Goal: Task Accomplishment & Management: Use online tool/utility

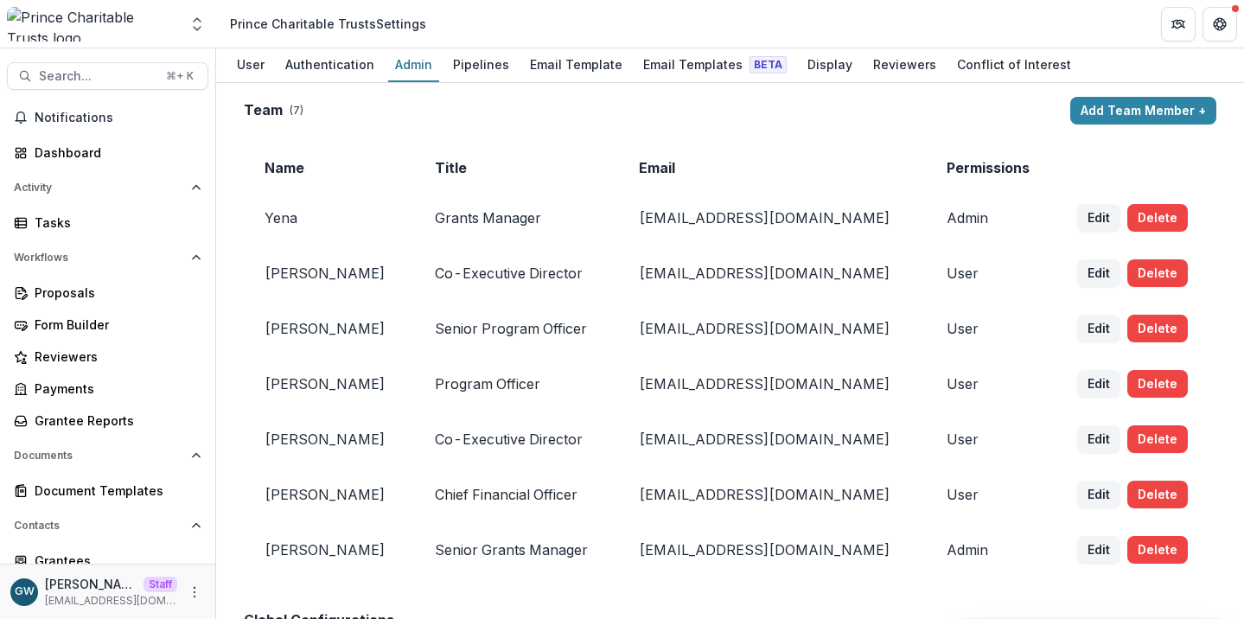
scroll to position [2106, 0]
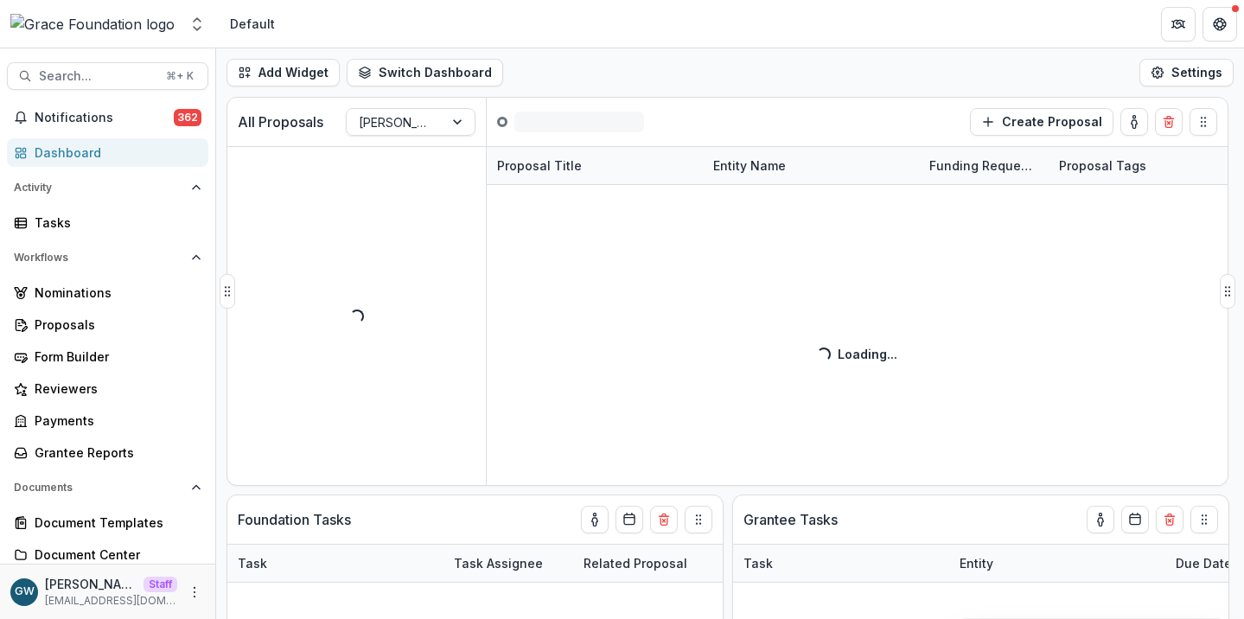
select select "**********"
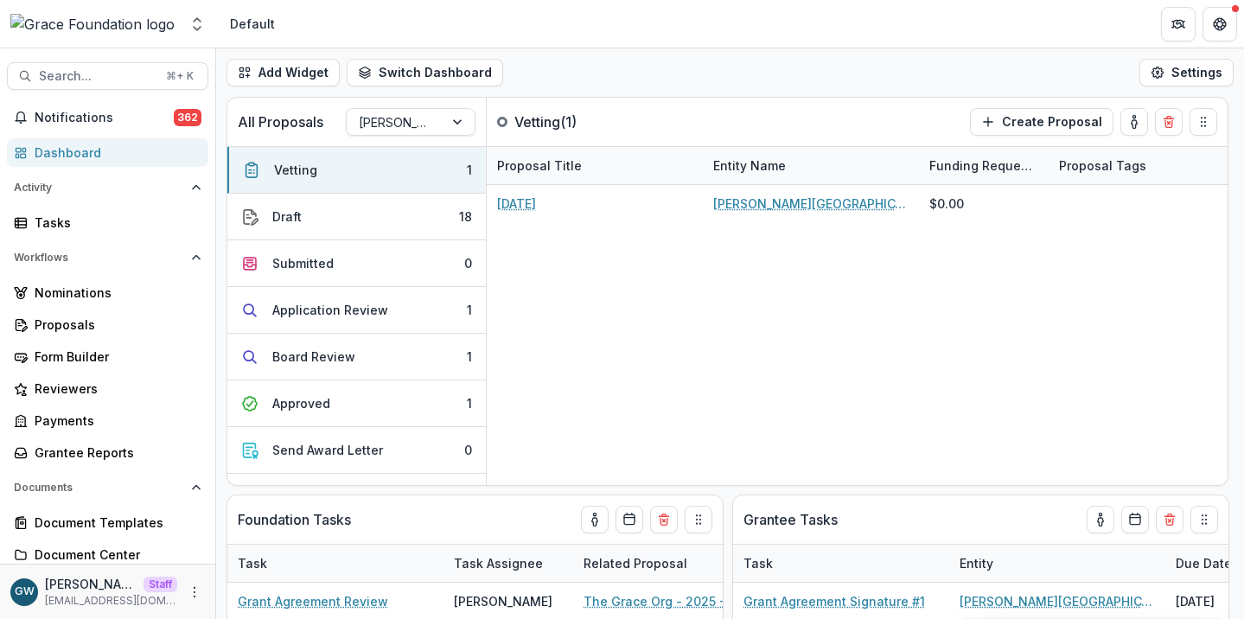
select select "**********"
click at [192, 26] on icon "Open entity switcher" at bounding box center [196, 24] width 17 height 17
select select "**********"
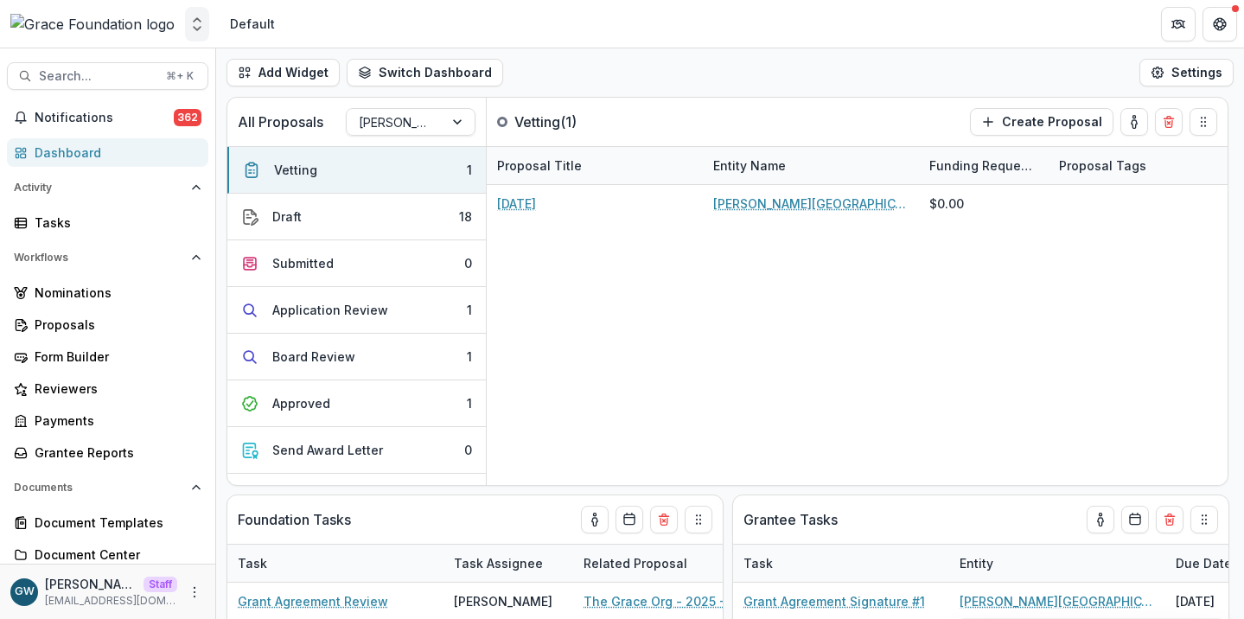
select select "**********"
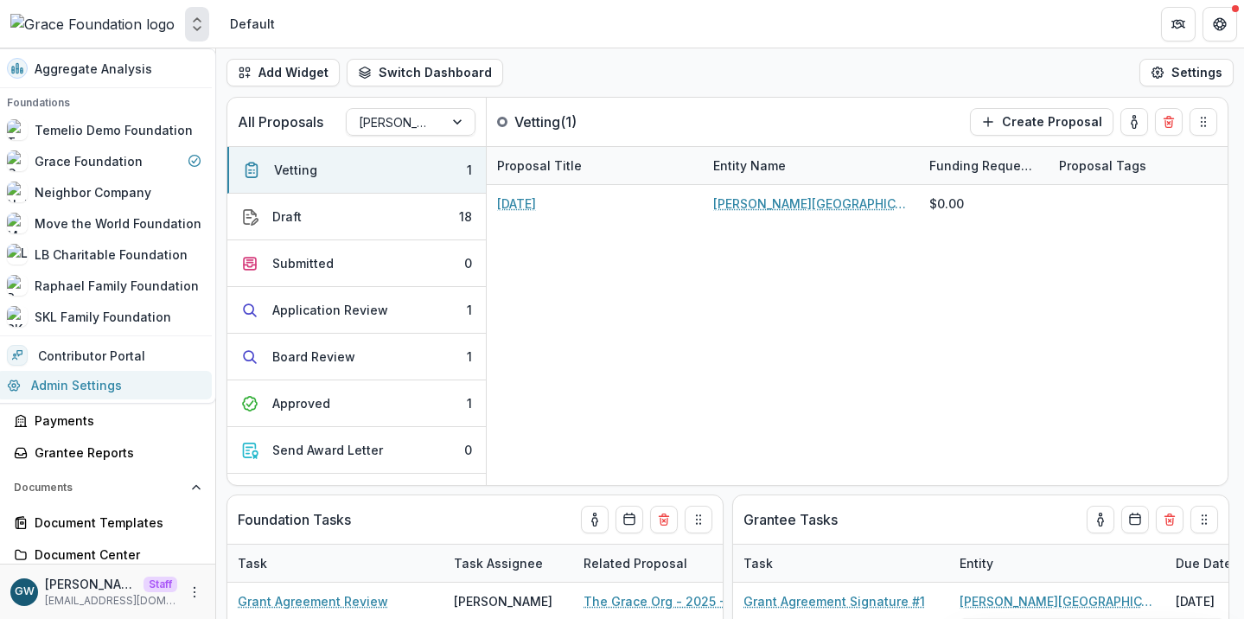
click at [108, 381] on link "Admin Settings" at bounding box center [104, 385] width 215 height 29
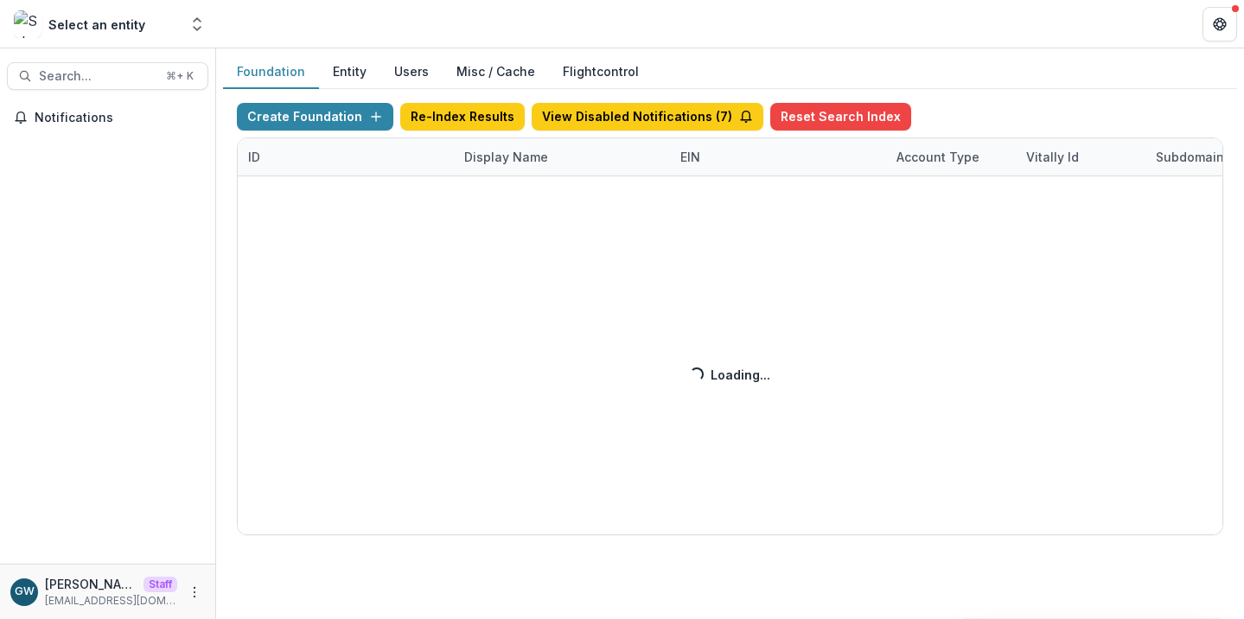
click at [499, 156] on div "Create Foundation Re-Index Results View Disabled Notifications ( 7 ) Reset Sear…" at bounding box center [730, 319] width 986 height 432
click at [521, 159] on div "Display Name" at bounding box center [506, 157] width 105 height 18
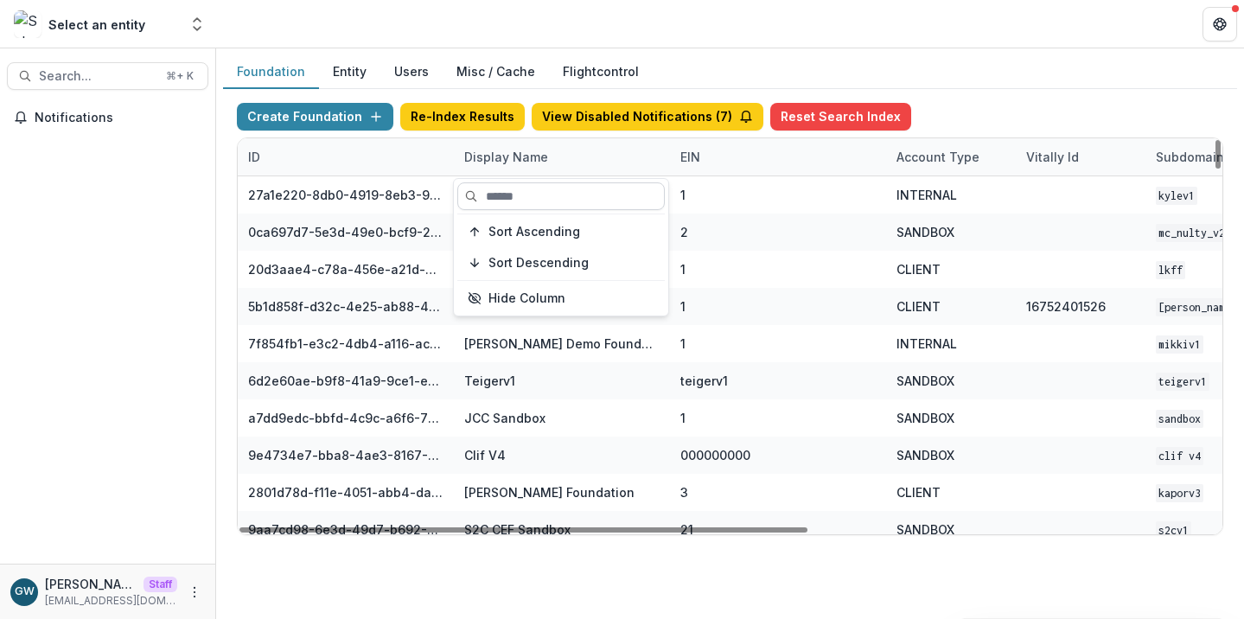
click at [537, 206] on input at bounding box center [560, 196] width 207 height 28
type input "*"
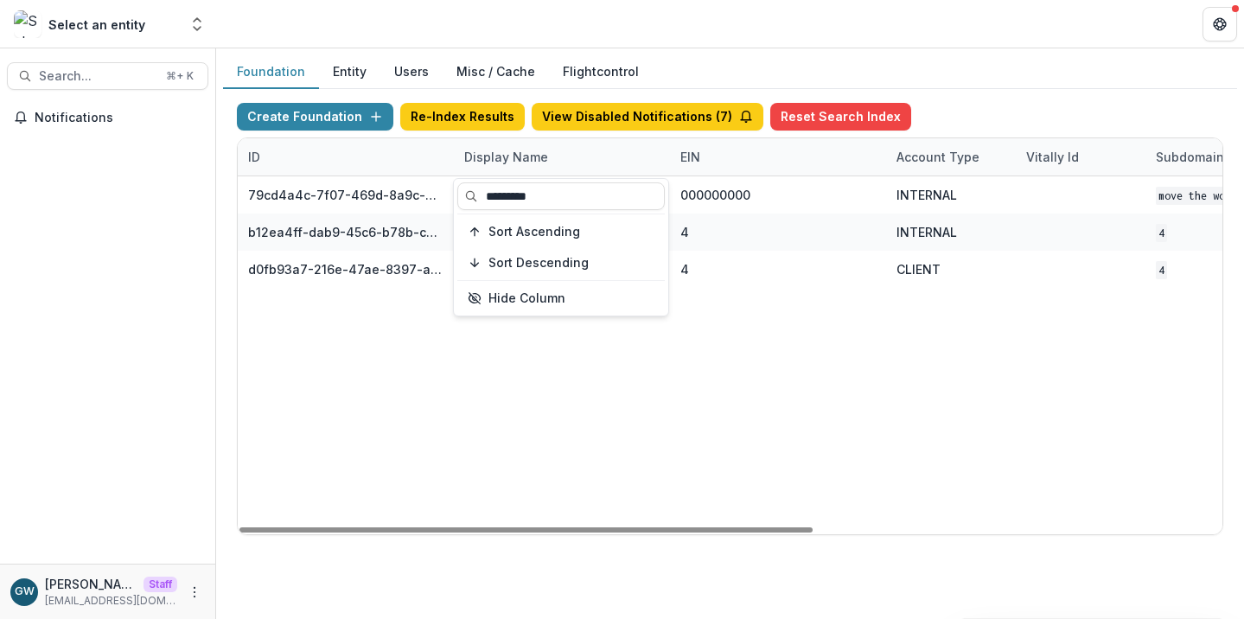
type input "********"
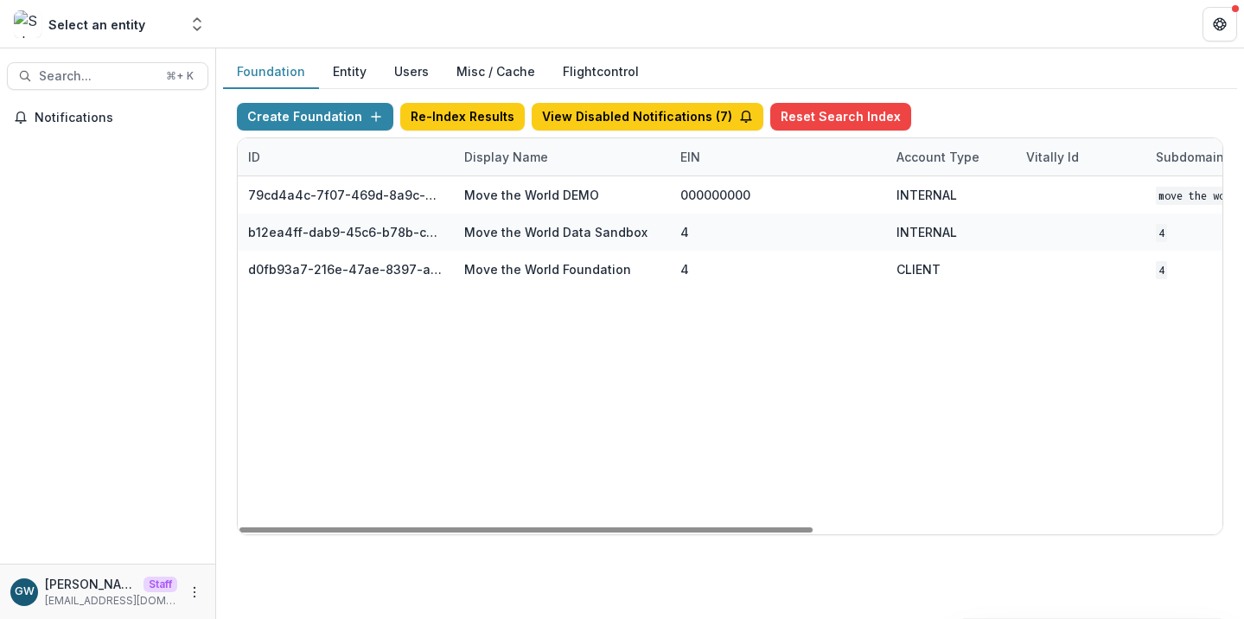
click at [1075, 76] on div "Foundation Entity Users Misc / Cache Flightcontrol" at bounding box center [730, 72] width 1014 height 34
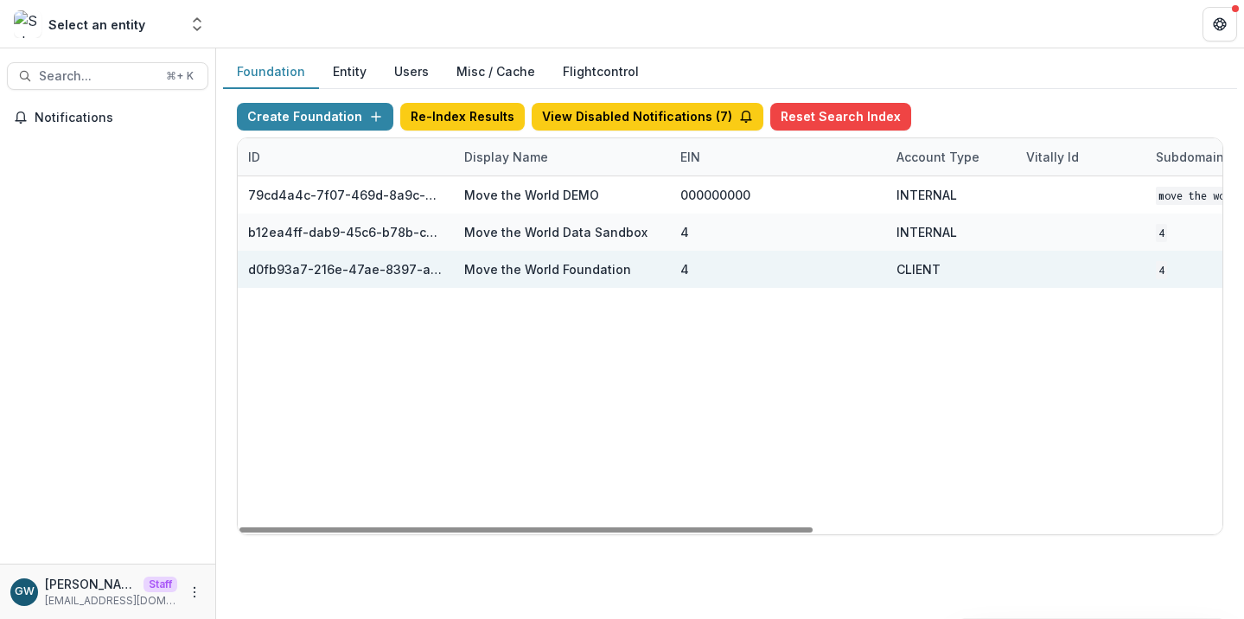
scroll to position [0, 701]
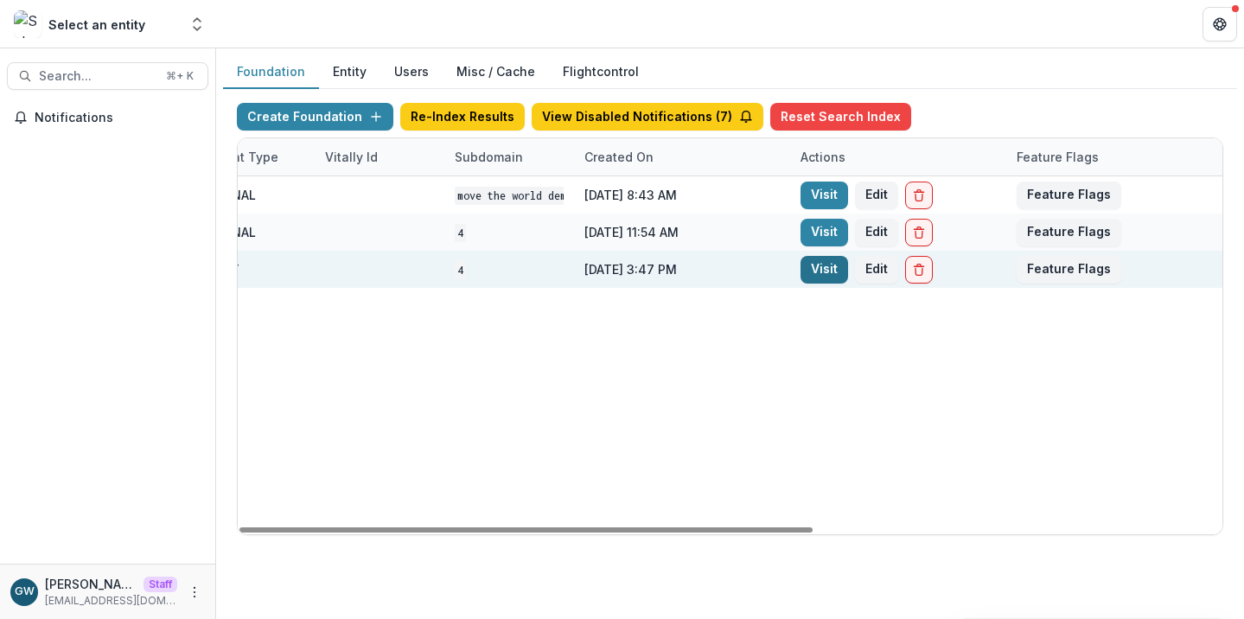
click at [818, 265] on link "Visit" at bounding box center [825, 270] width 48 height 28
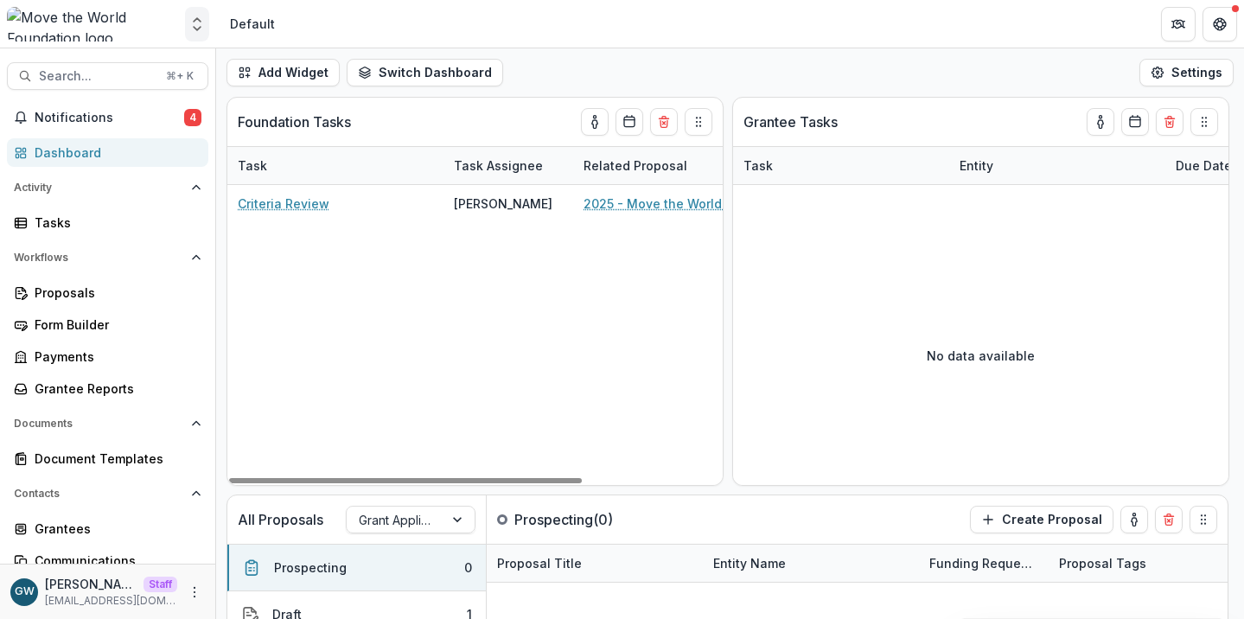
click at [203, 22] on icon "Open entity switcher" at bounding box center [196, 24] width 17 height 17
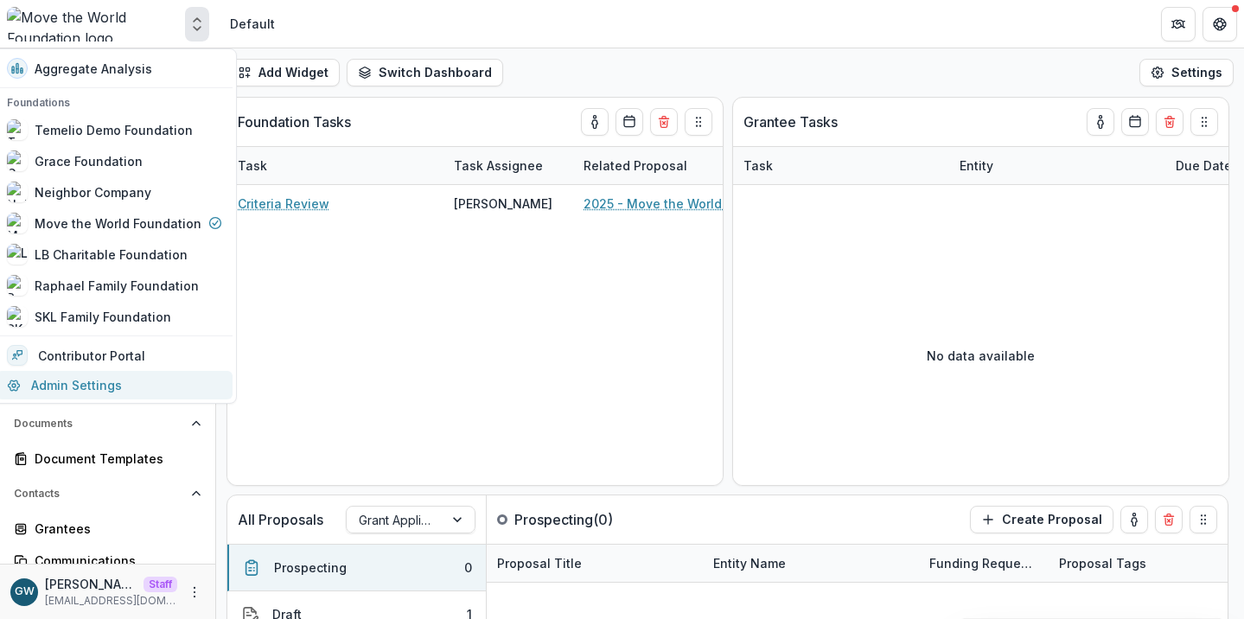
click at [87, 386] on link "Admin Settings" at bounding box center [115, 385] width 236 height 29
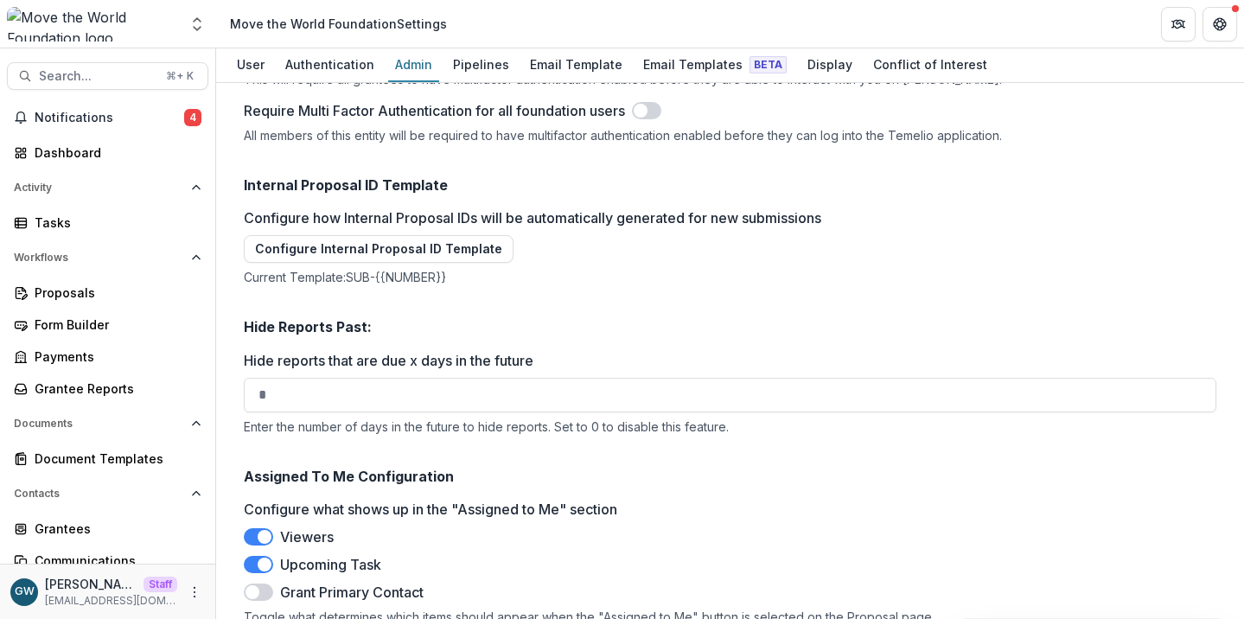
scroll to position [2677, 0]
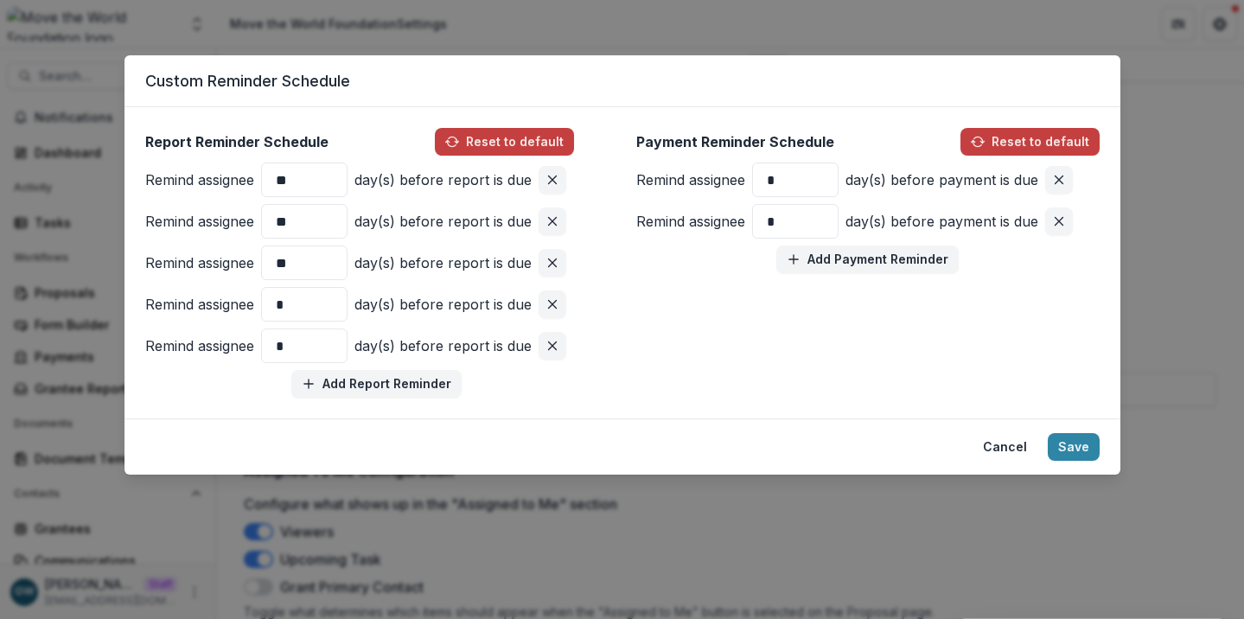
drag, startPoint x: 523, startPoint y: 41, endPoint x: 518, endPoint y: 5, distance: 36.7
click at [523, 41] on div "Custom Reminder Schedule Report Reminder Schedule Reset to default Remind assig…" at bounding box center [622, 309] width 1244 height 619
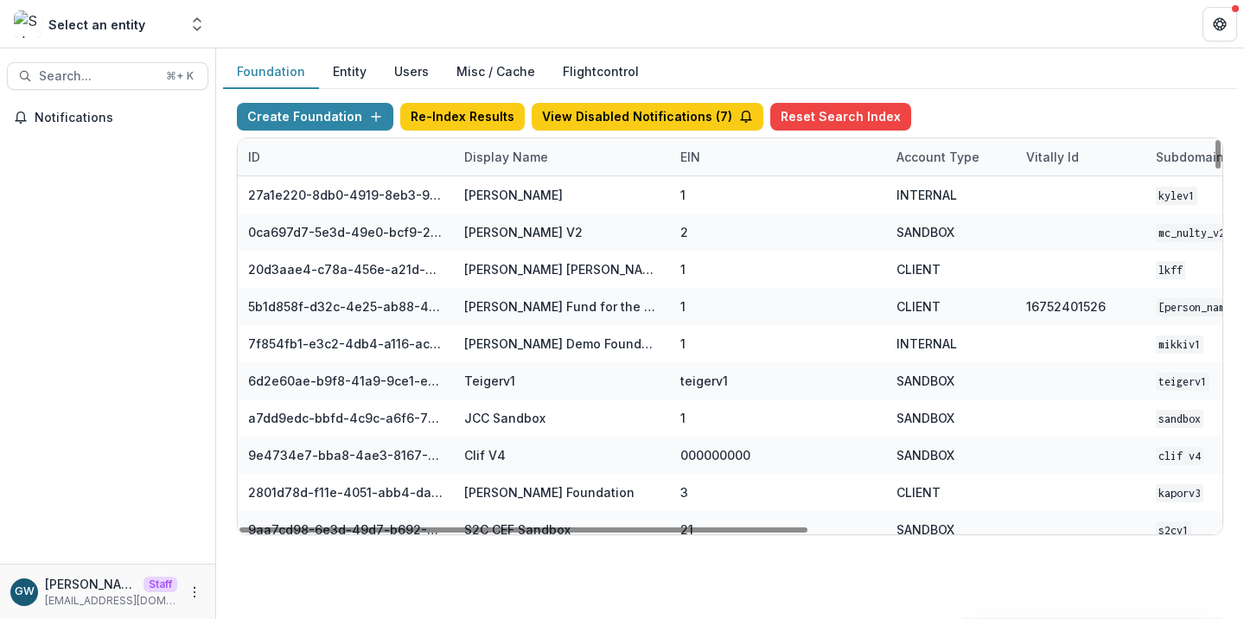
click at [504, 158] on div "Display Name" at bounding box center [506, 157] width 105 height 18
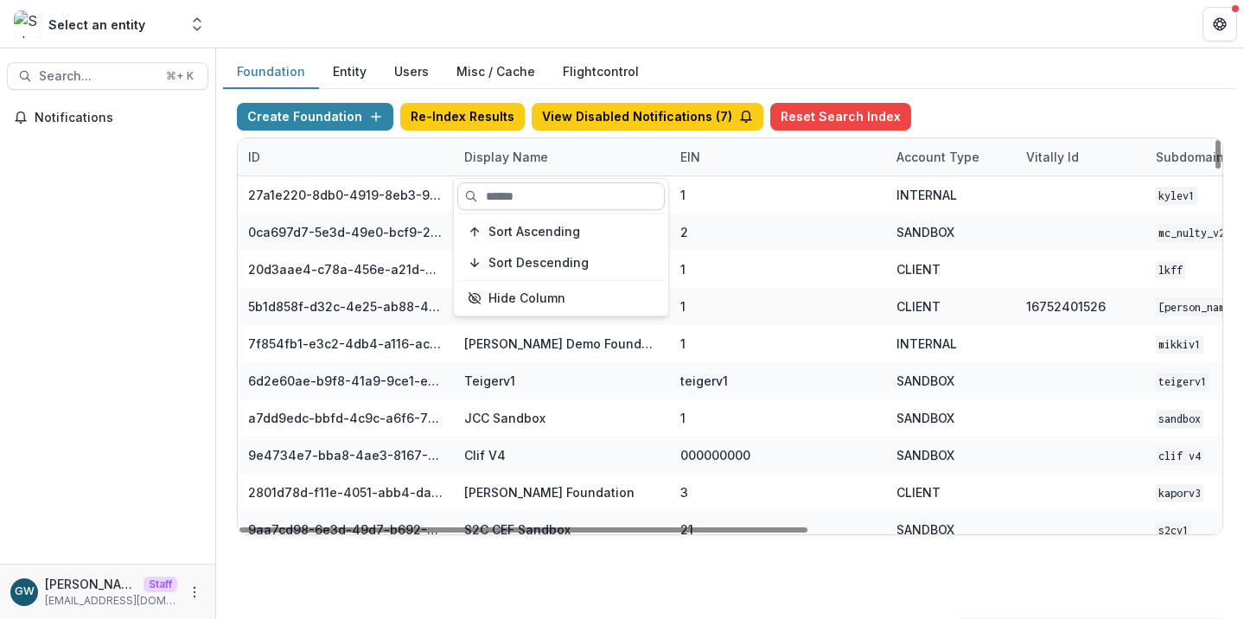
click at [506, 201] on input at bounding box center [560, 196] width 207 height 28
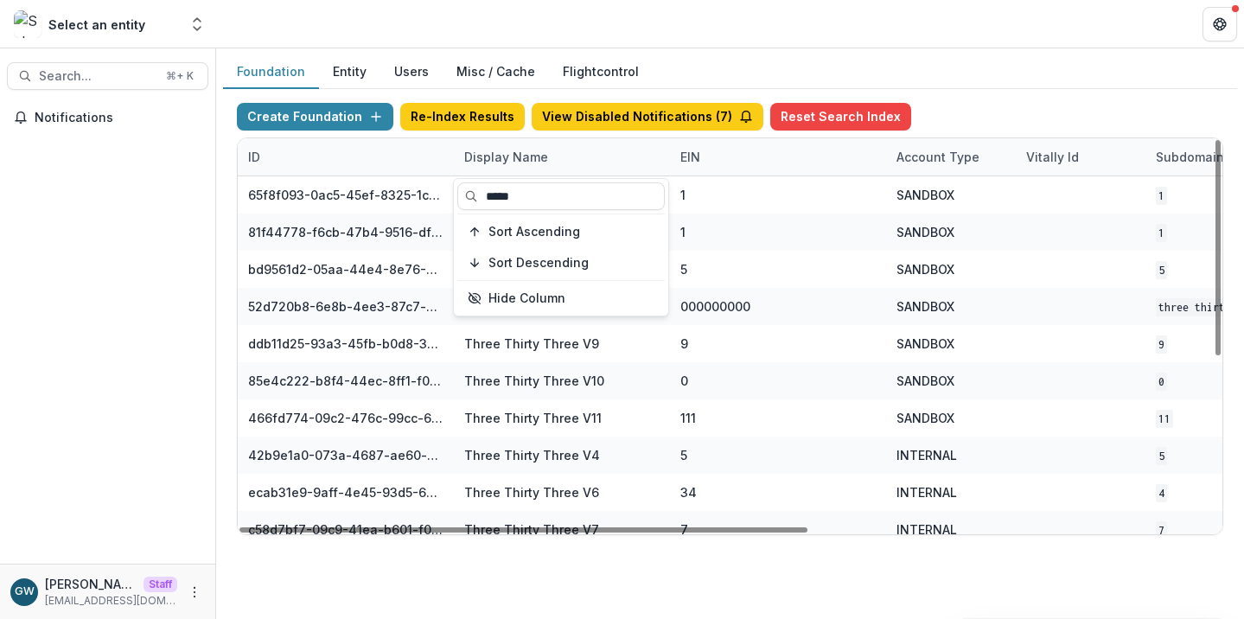
type input "*****"
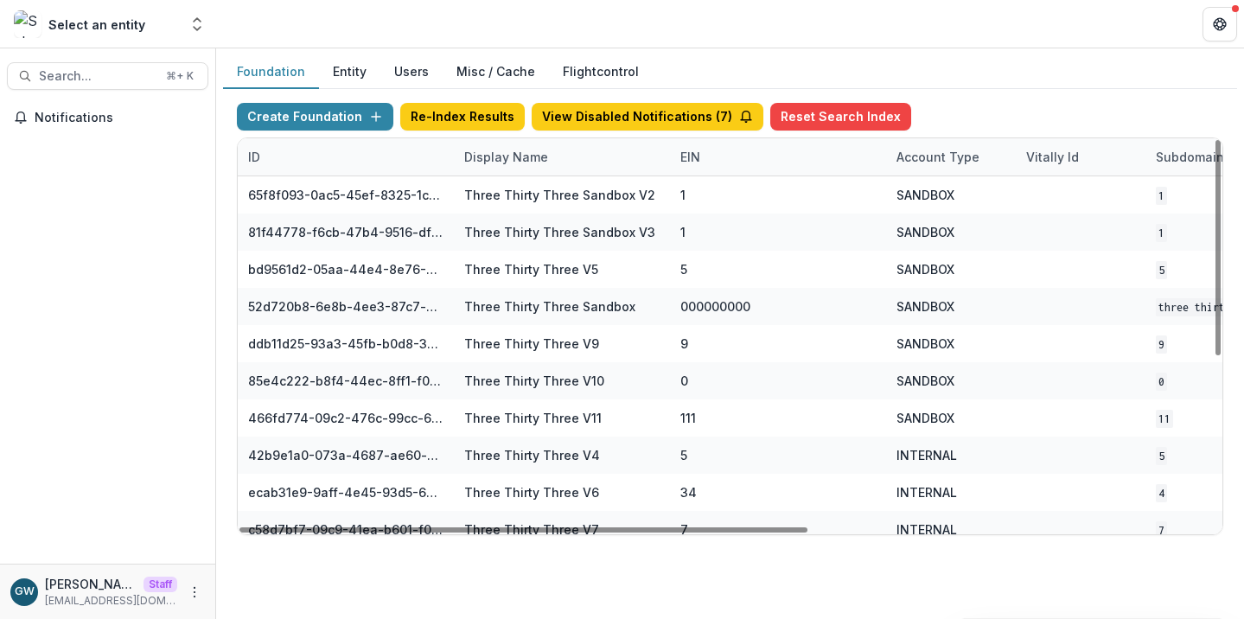
click at [1088, 99] on div "Create Foundation Re-Index Results View Disabled Notifications ( 7 ) Reset Sear…" at bounding box center [730, 319] width 1014 height 460
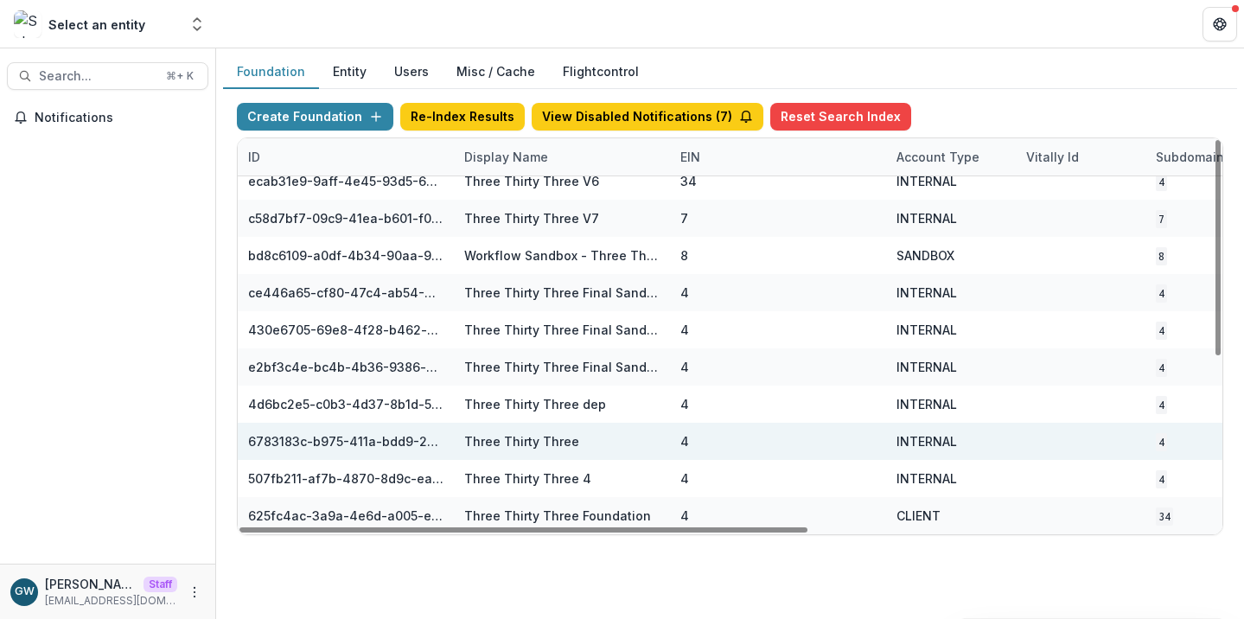
scroll to position [311, 701]
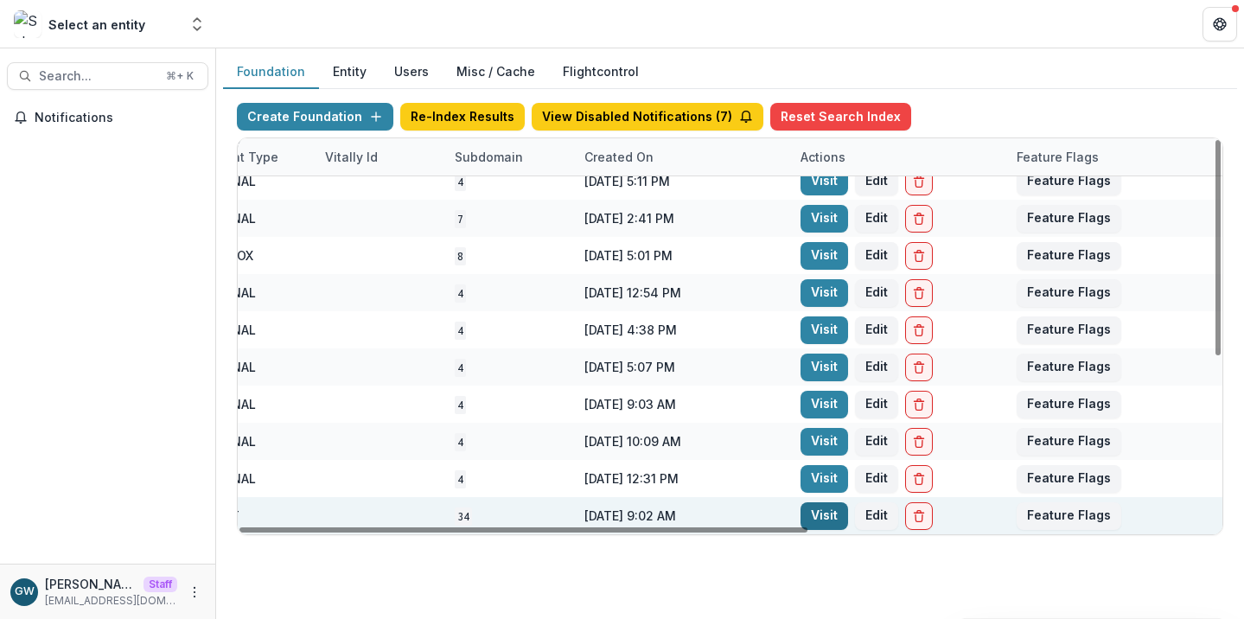
click at [833, 511] on link "Visit" at bounding box center [825, 516] width 48 height 28
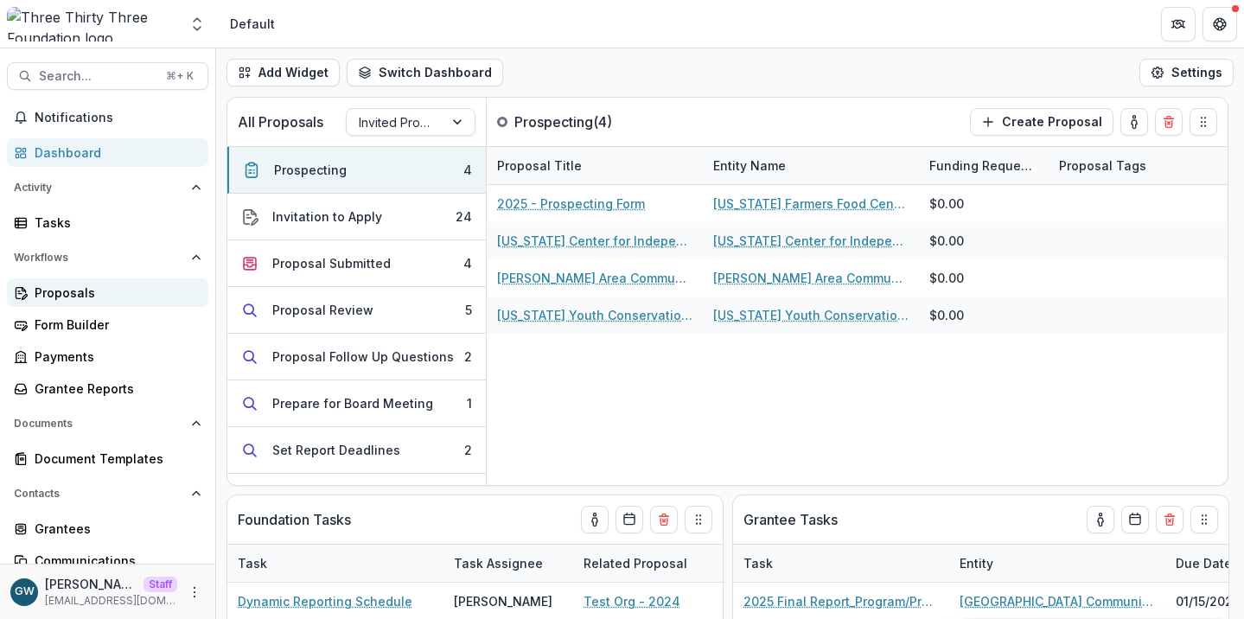
click at [38, 298] on div "Proposals" at bounding box center [115, 293] width 160 height 18
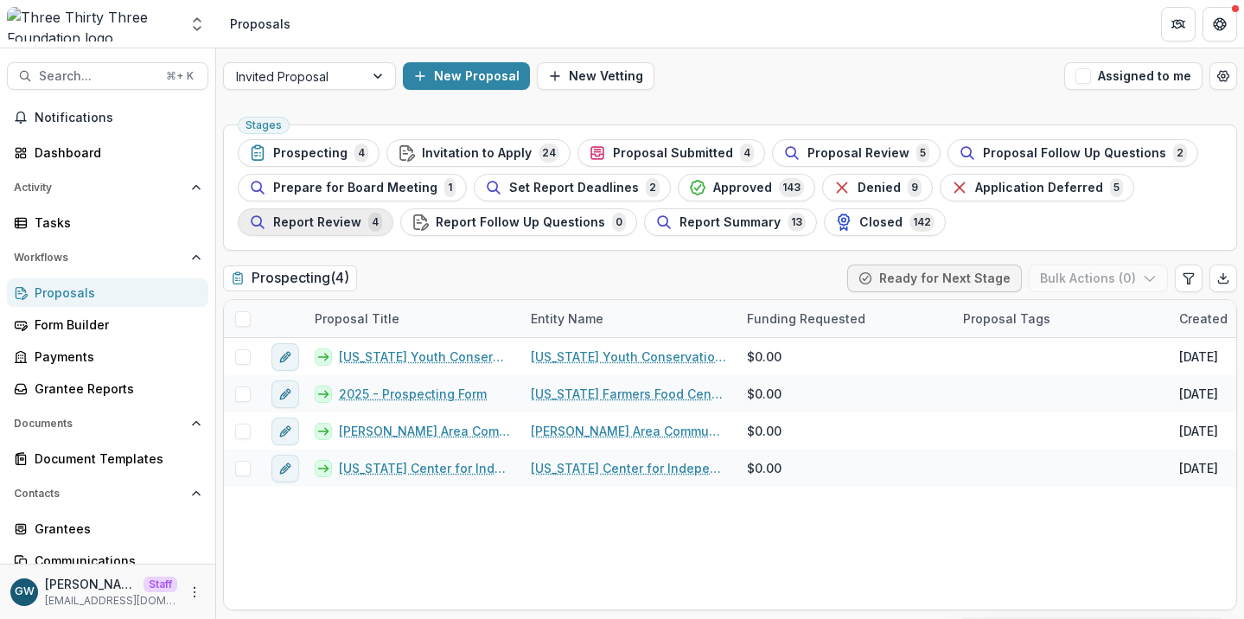
click at [297, 228] on span "Report Review" at bounding box center [317, 222] width 88 height 15
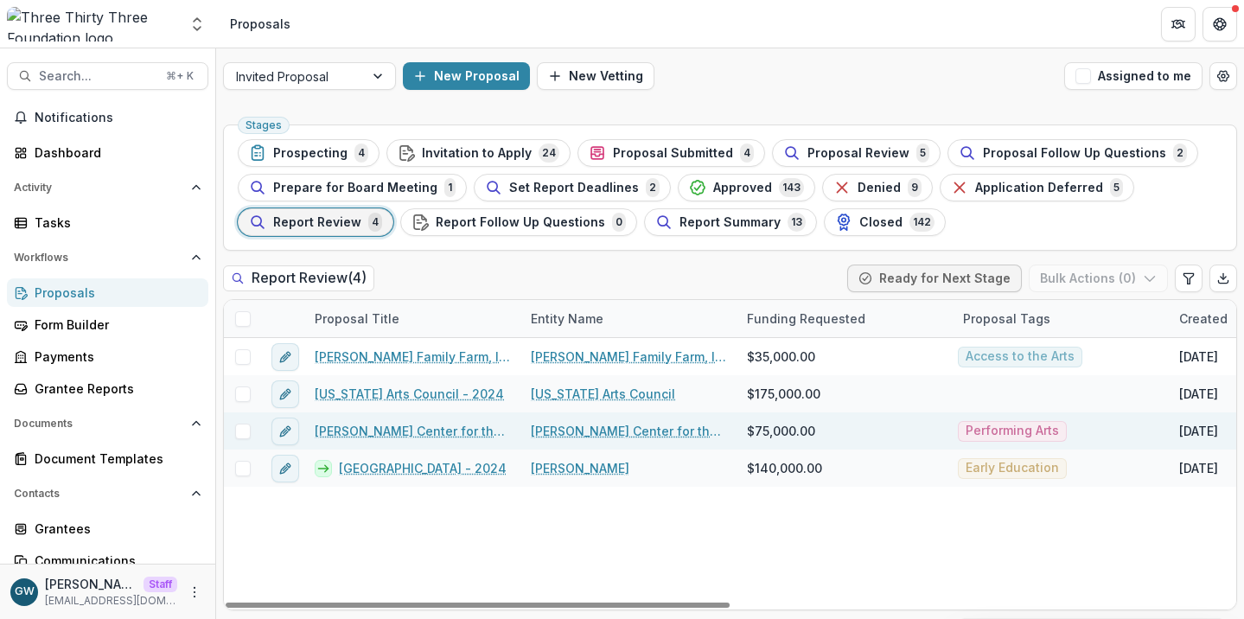
click at [244, 431] on span at bounding box center [243, 432] width 16 height 16
click at [1108, 289] on button "Bulk Actions ( 1 )" at bounding box center [1100, 279] width 136 height 28
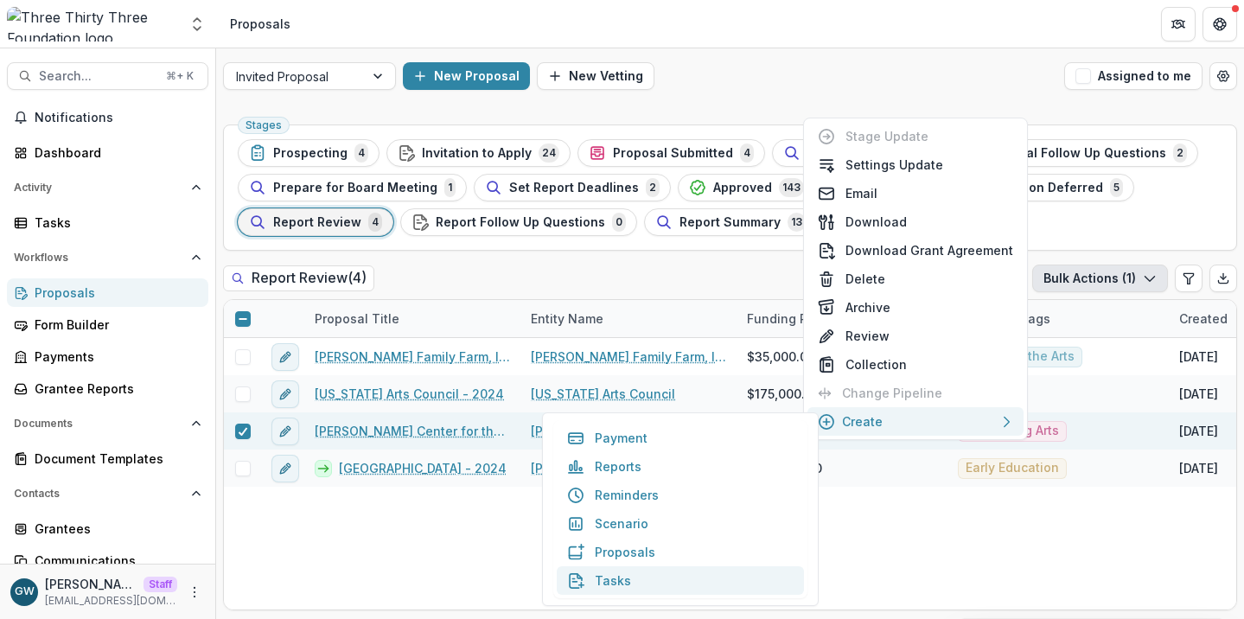
click at [612, 582] on button "Tasks" at bounding box center [680, 580] width 247 height 29
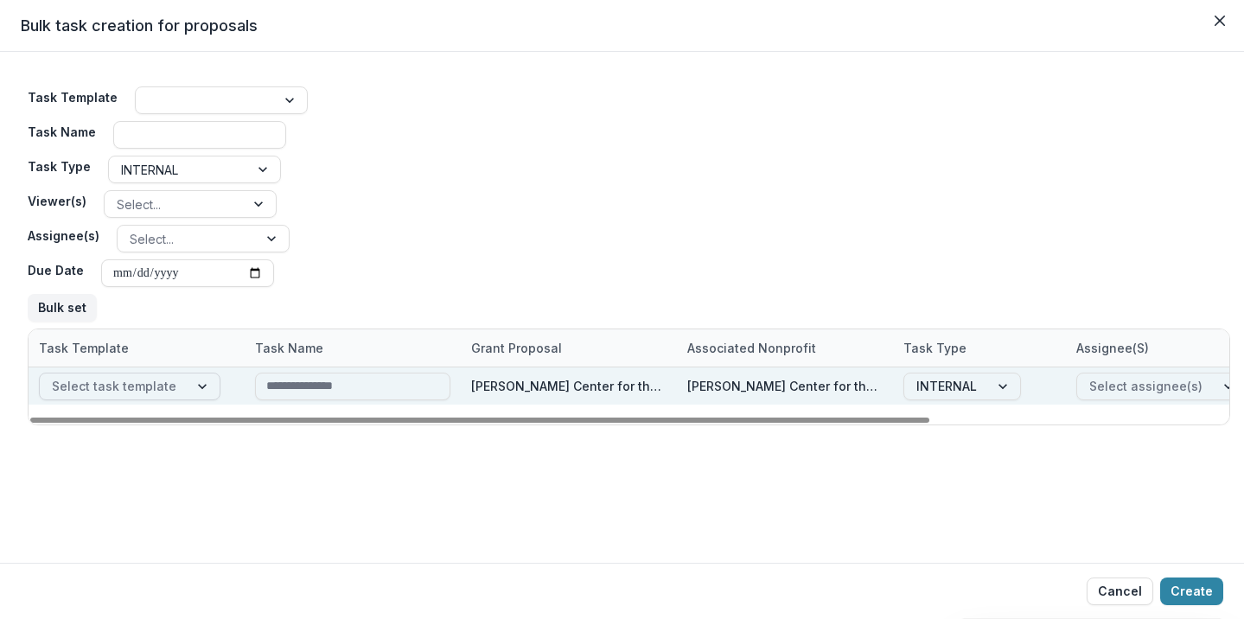
click at [188, 385] on div at bounding box center [203, 386] width 31 height 26
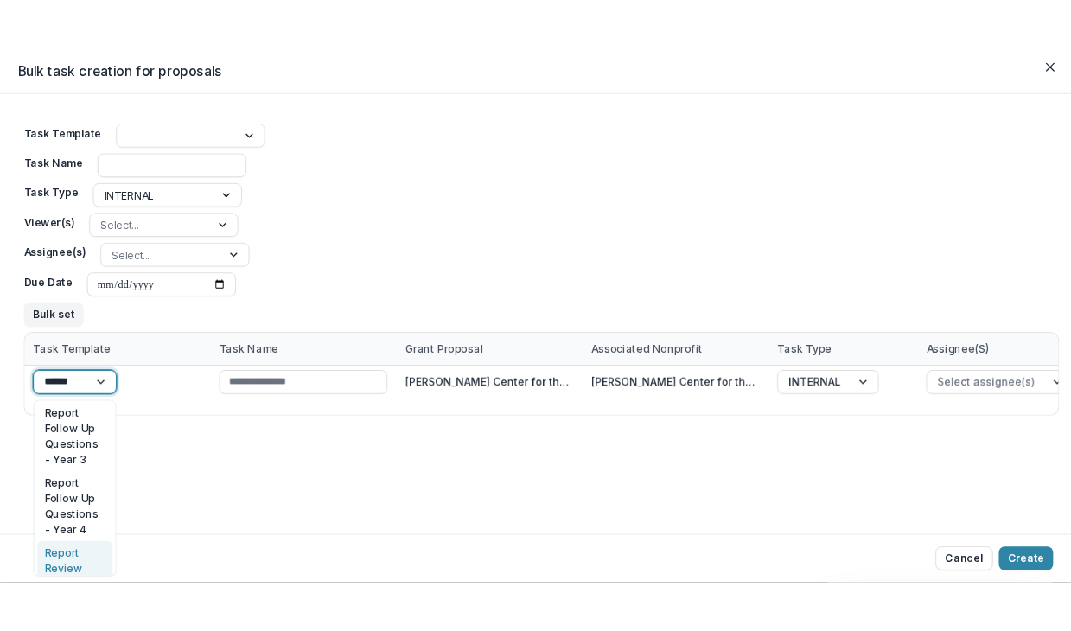
scroll to position [916, 0]
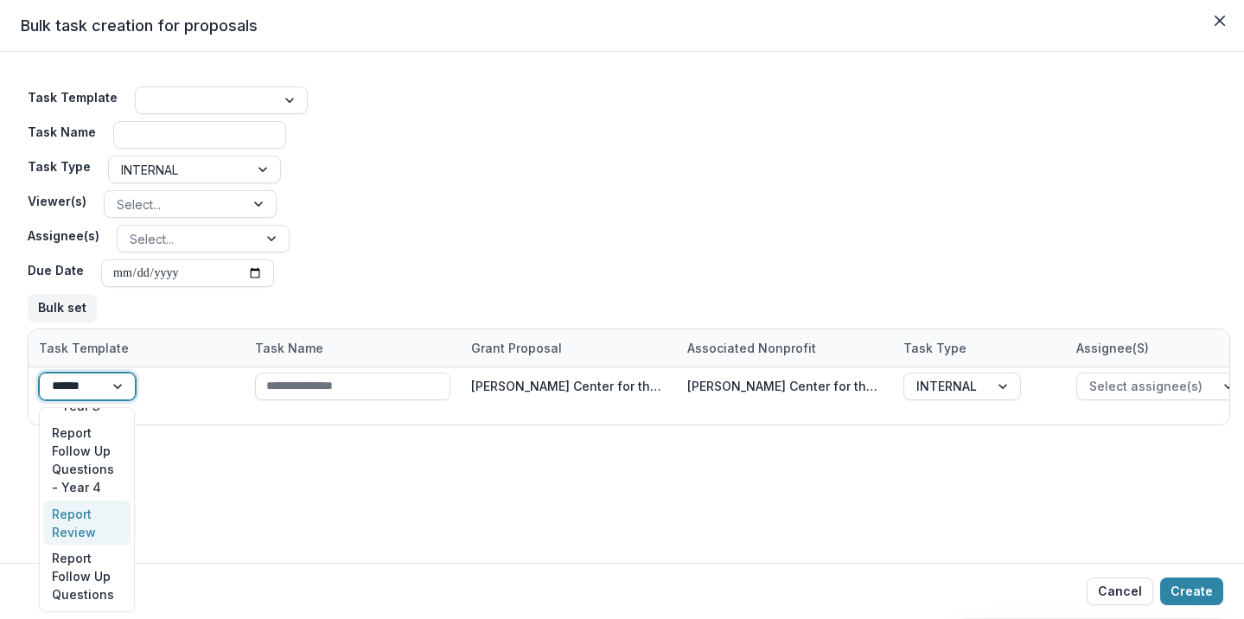
type input "******"
click at [364, 514] on div "Task Template Task Name Task Type INTERNAL Viewer(s) Select... Assignee(s) Sele…" at bounding box center [622, 307] width 1244 height 511
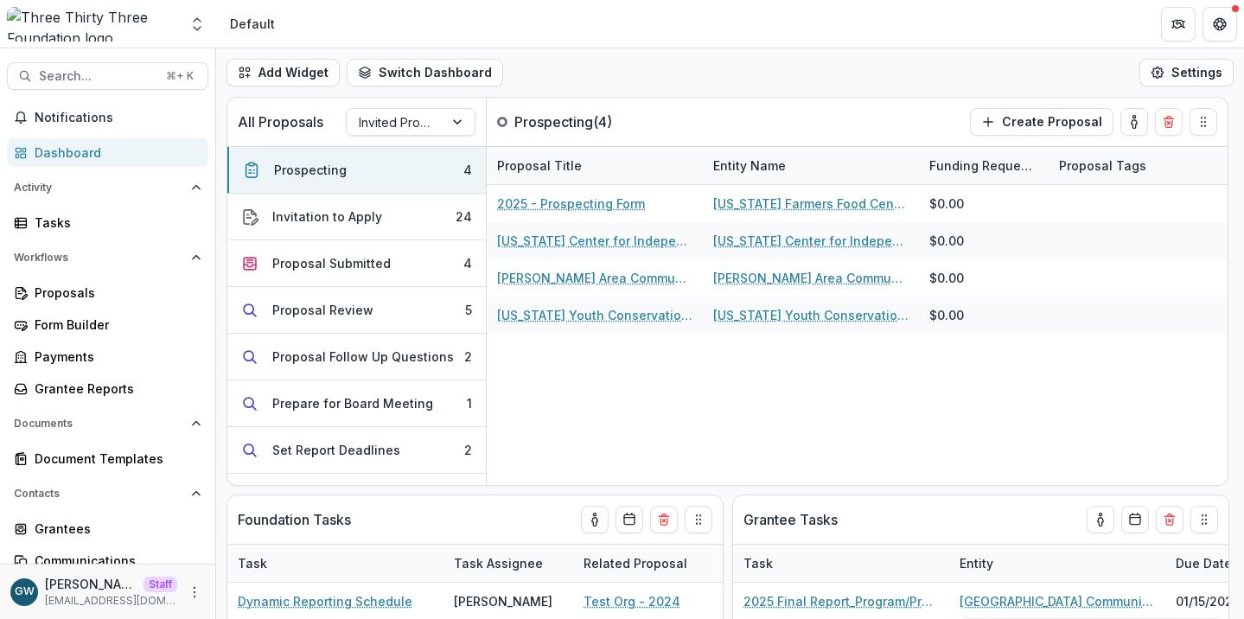
click at [70, 147] on div "Dashboard" at bounding box center [115, 153] width 160 height 18
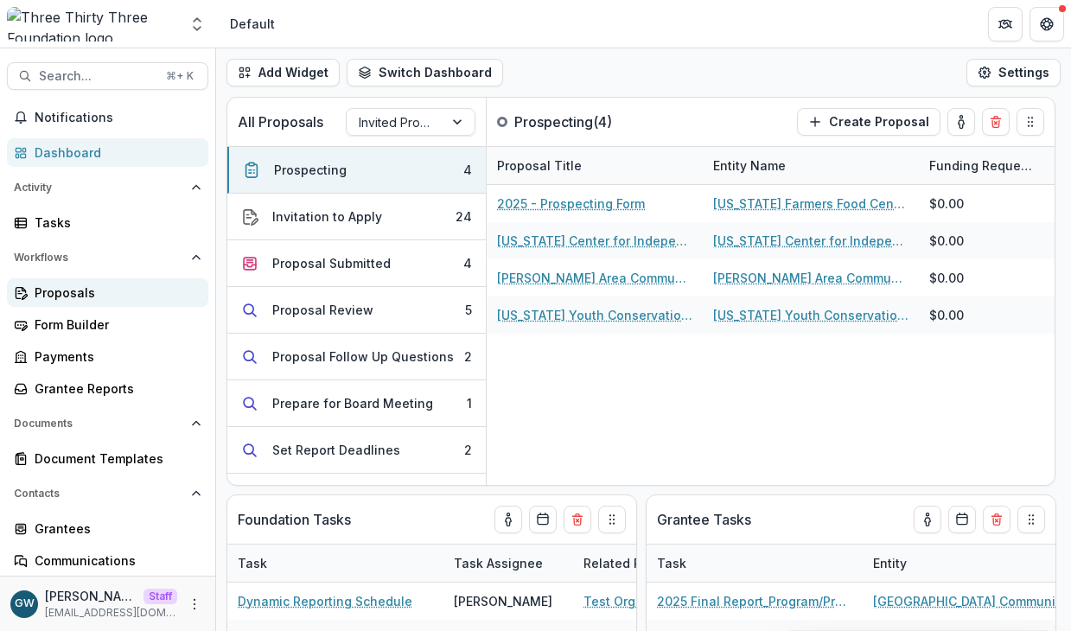
click at [73, 293] on div "Proposals" at bounding box center [115, 293] width 160 height 18
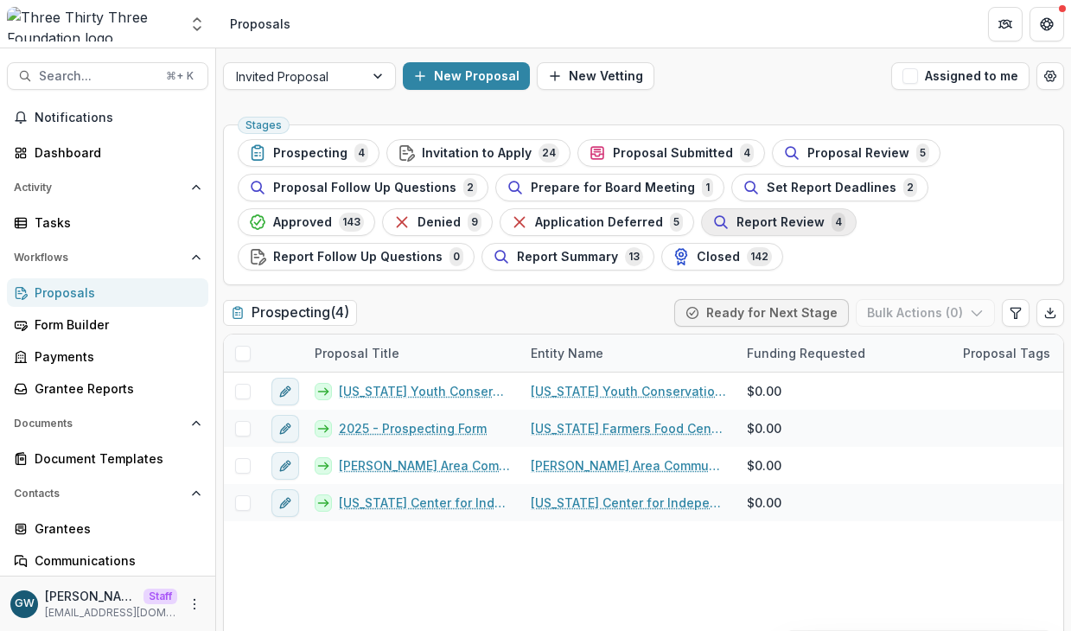
click at [737, 223] on span "Report Review" at bounding box center [781, 222] width 88 height 15
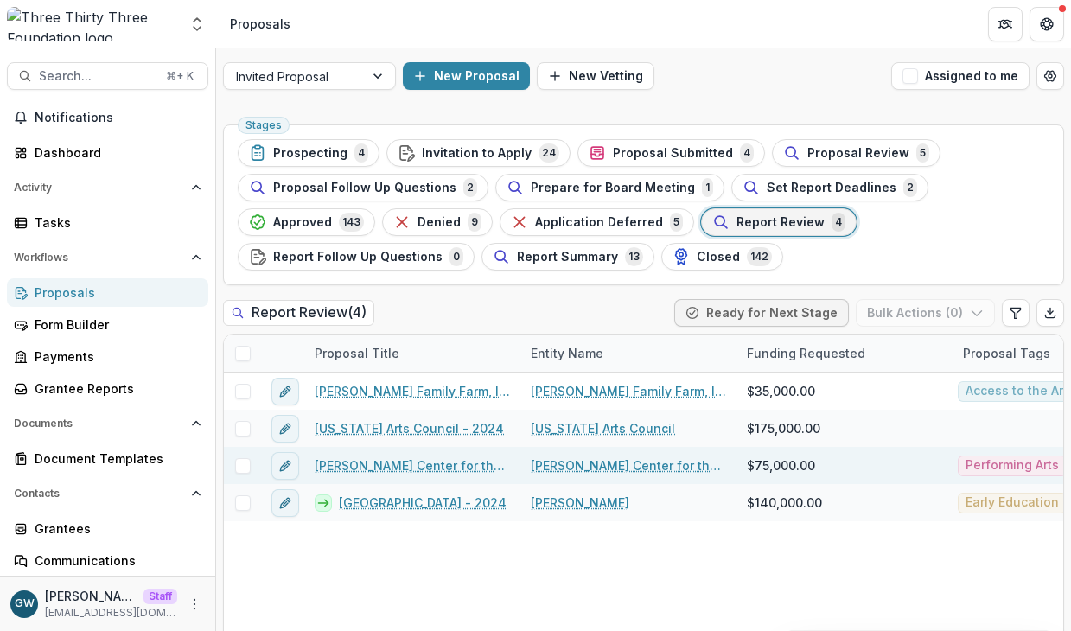
click at [239, 465] on span at bounding box center [243, 466] width 16 height 16
click at [951, 306] on button "Bulk Actions ( 1 )" at bounding box center [927, 313] width 136 height 28
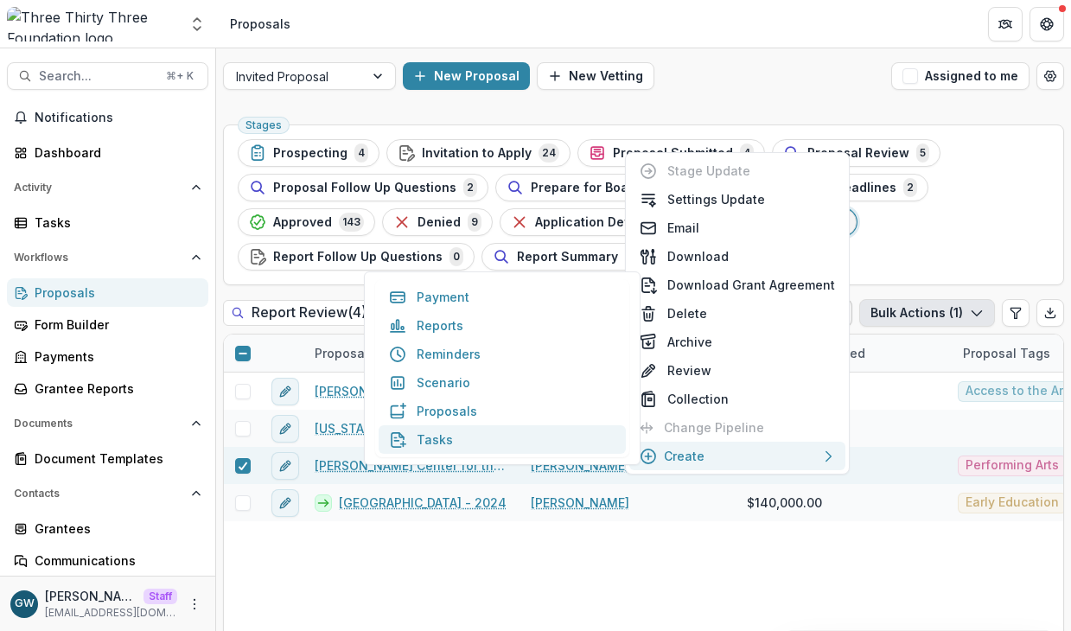
click at [499, 437] on button "Tasks" at bounding box center [502, 439] width 247 height 29
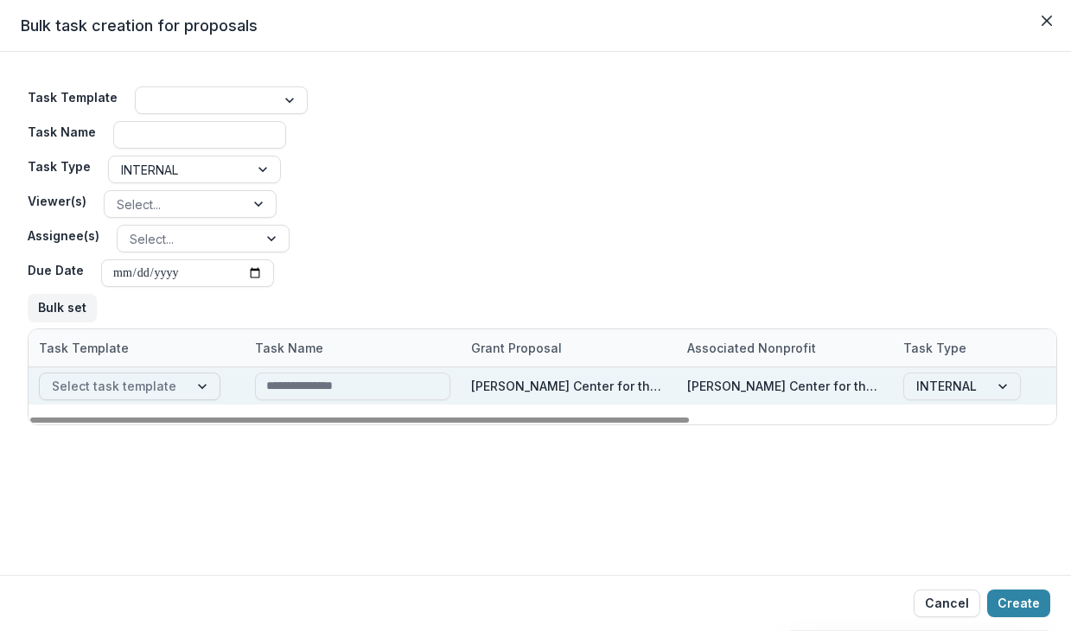
click at [195, 388] on div at bounding box center [203, 386] width 31 height 26
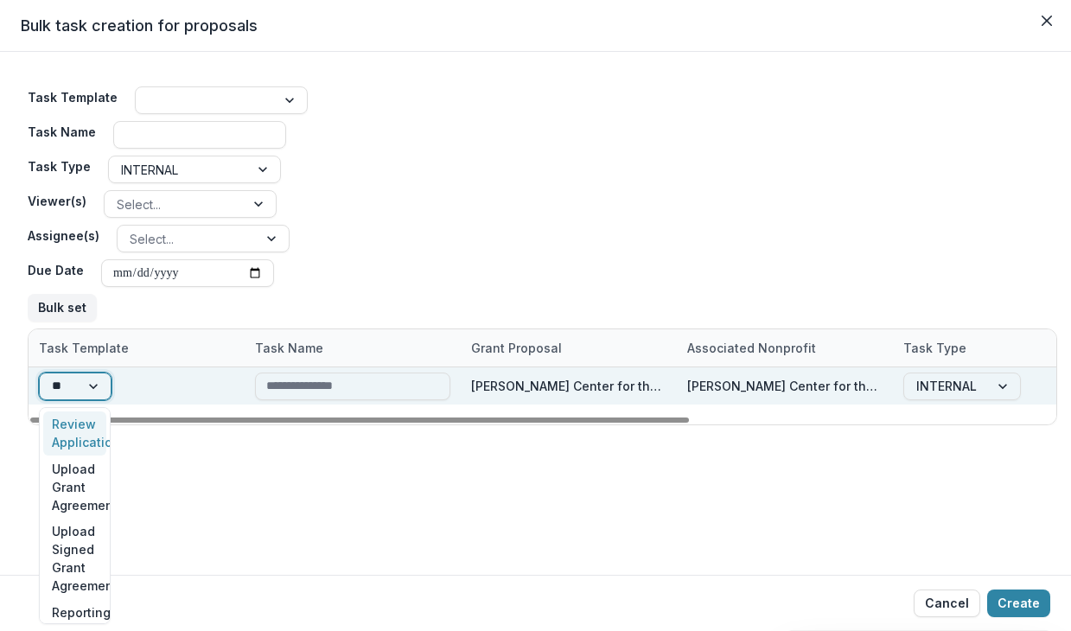
type input "***"
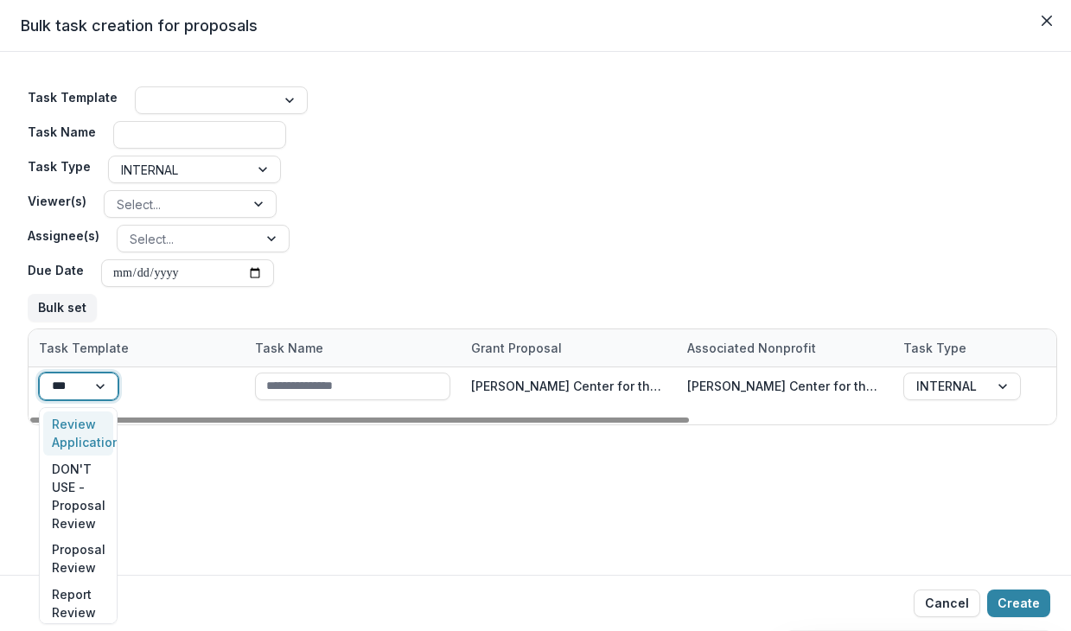
click at [83, 430] on div "Review Application" at bounding box center [78, 433] width 70 height 45
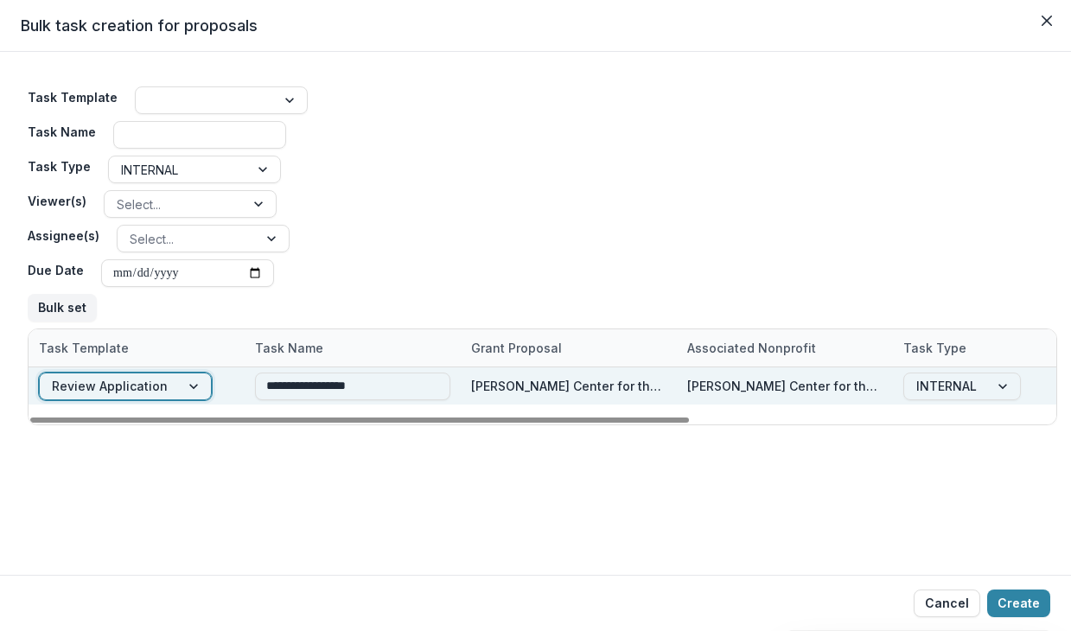
click at [185, 380] on div at bounding box center [195, 386] width 31 height 26
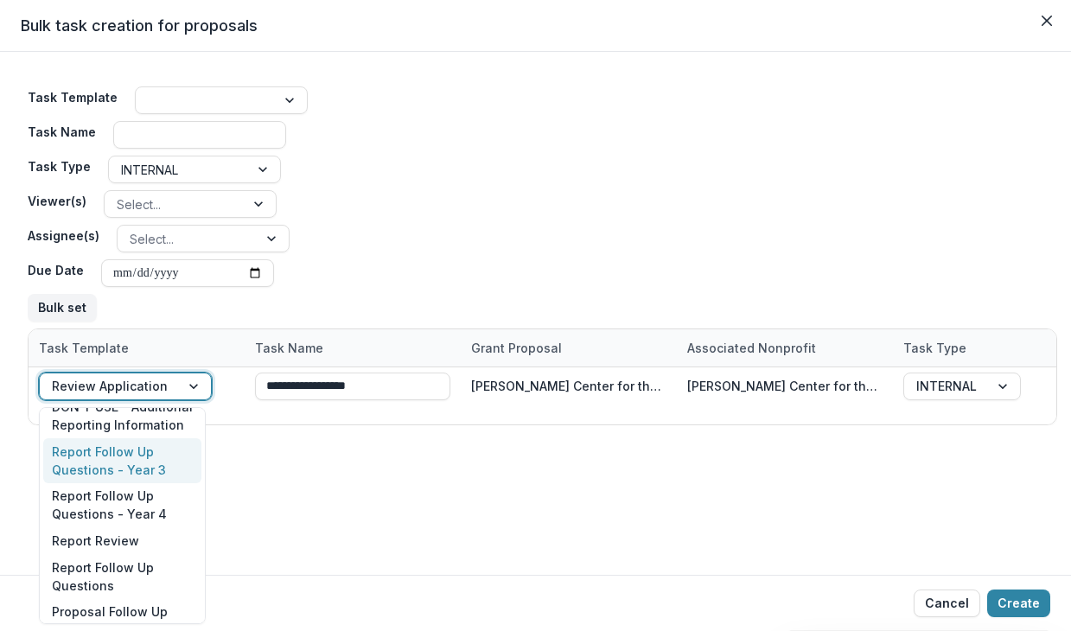
scroll to position [1103, 0]
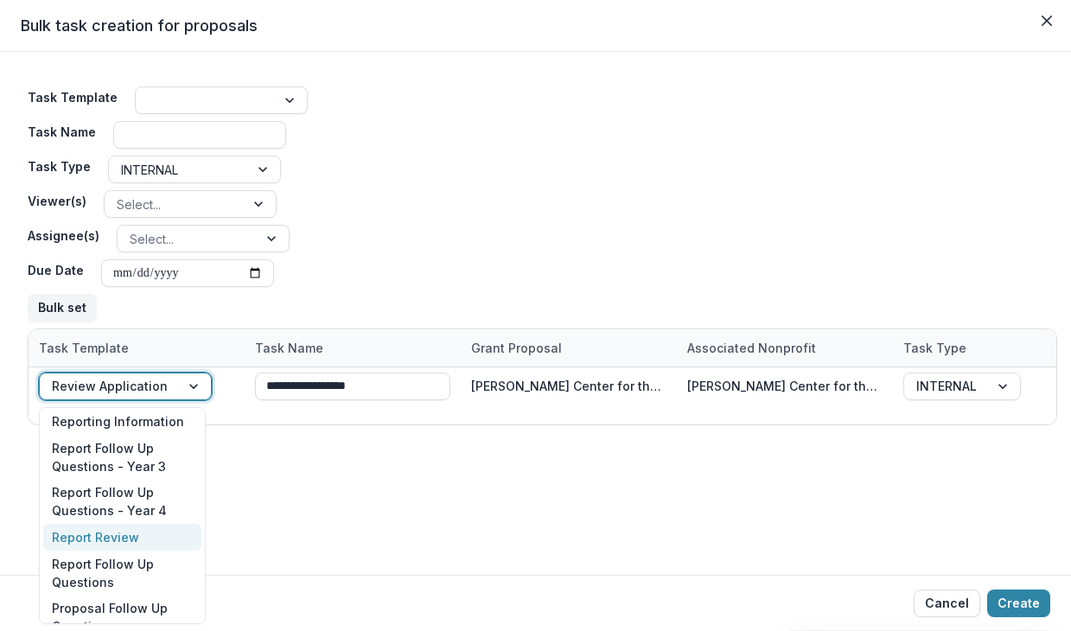
click at [112, 533] on div "Report Review" at bounding box center [122, 537] width 158 height 27
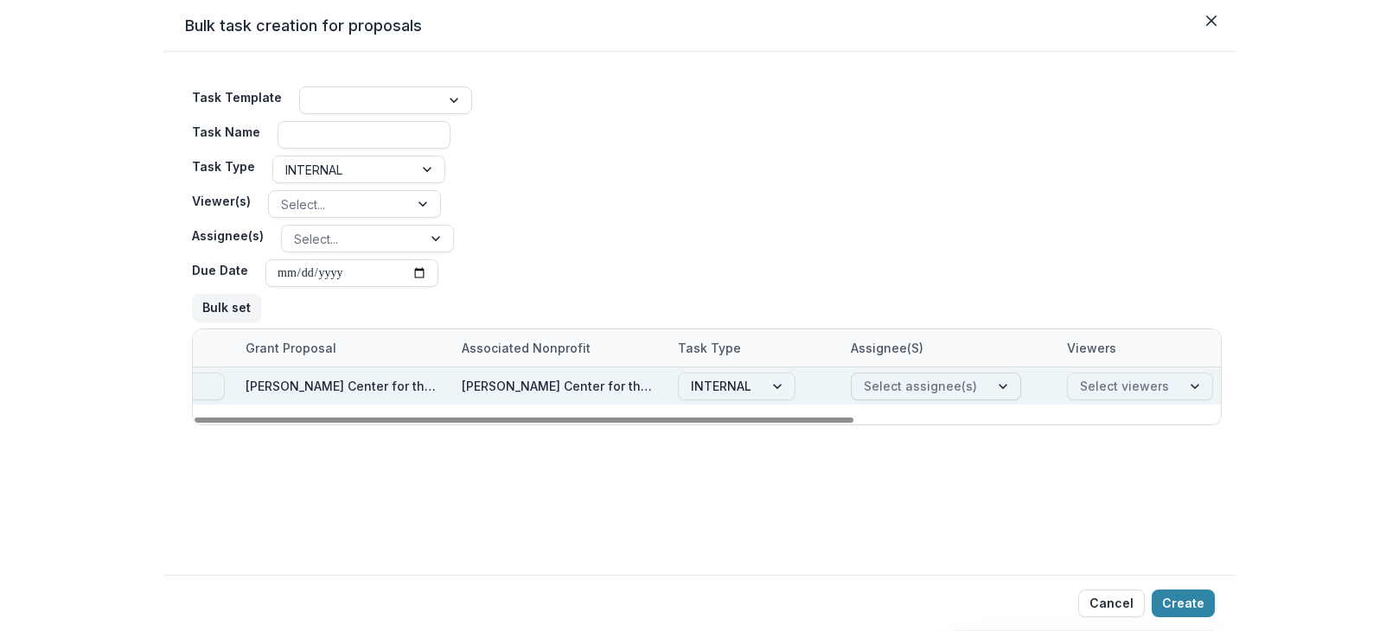
scroll to position [0, 393]
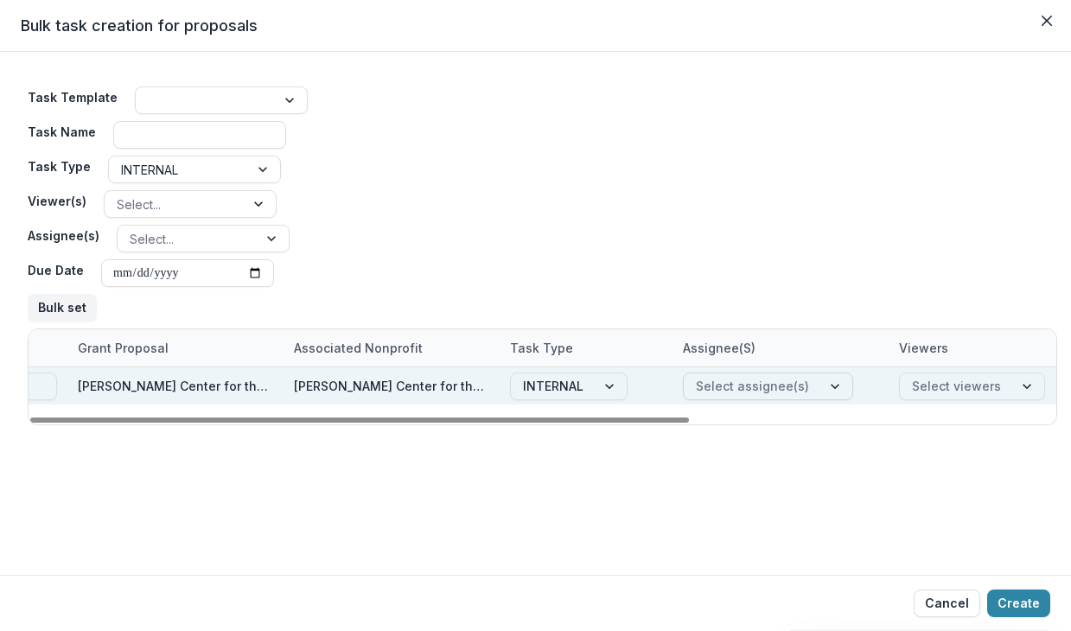
click at [821, 388] on div at bounding box center [836, 386] width 31 height 26
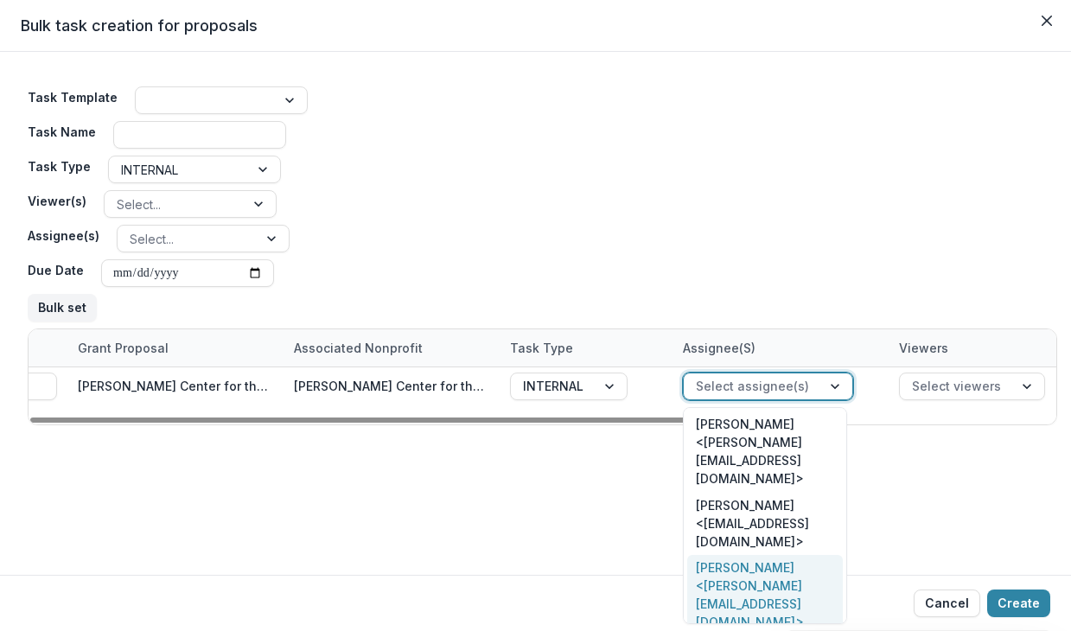
click at [773, 555] on div "Christine Zachai <christine@threethirtythree.net>" at bounding box center [765, 595] width 156 height 81
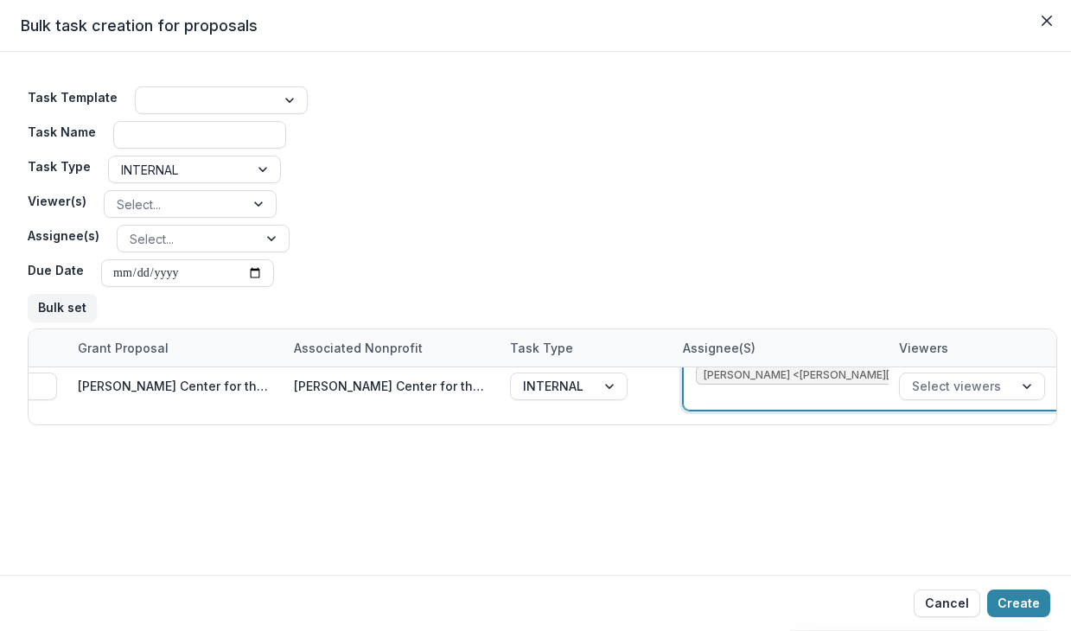
click at [1029, 562] on div "**********" at bounding box center [535, 313] width 1071 height 523
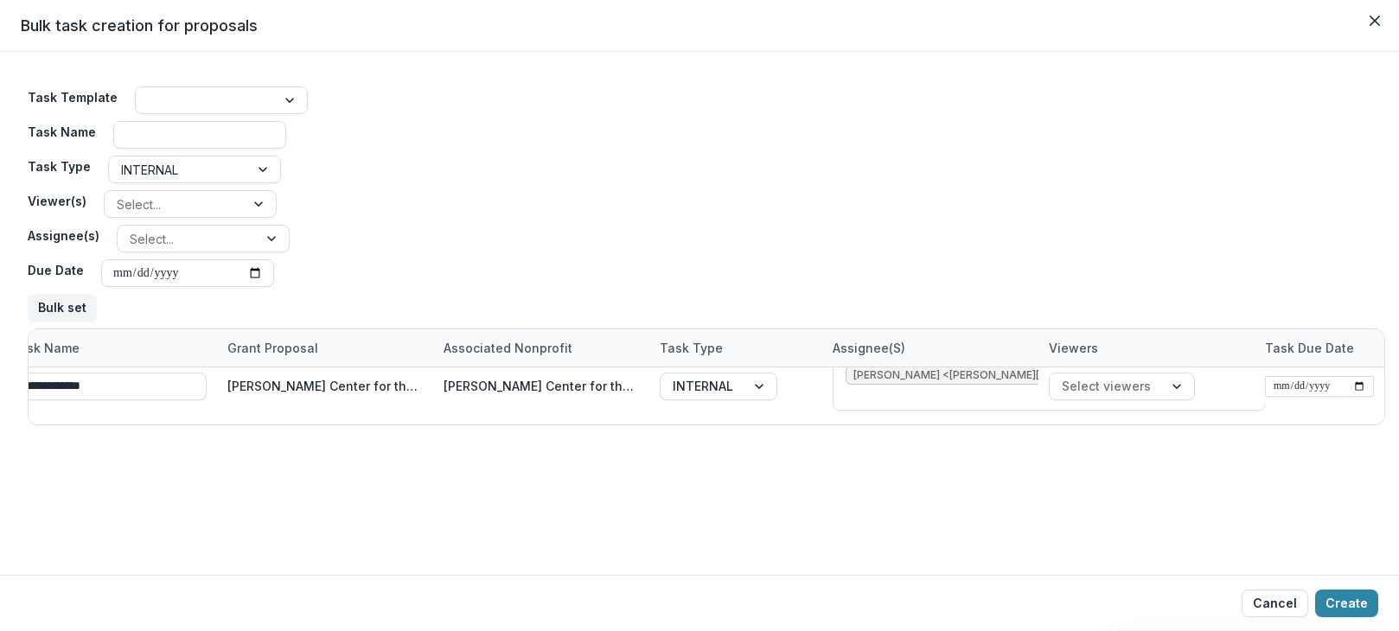
scroll to position [0, 244]
